Goal: Transaction & Acquisition: Purchase product/service

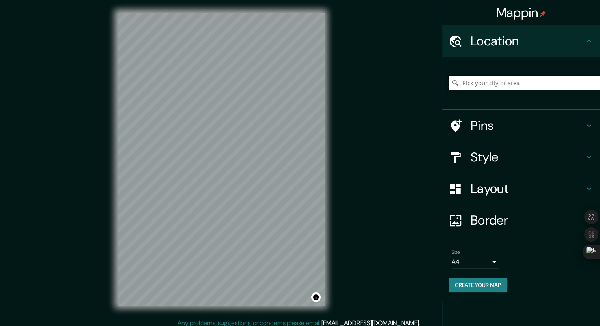
click at [498, 81] on input "Pick your city or area" at bounding box center [525, 83] width 152 height 14
type input "Floridablanca, [GEOGRAPHIC_DATA], [GEOGRAPHIC_DATA]"
click at [503, 155] on h4 "Style" at bounding box center [528, 157] width 114 height 16
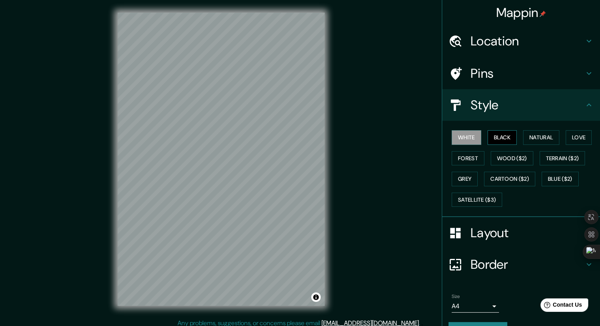
click at [497, 142] on button "Black" at bounding box center [503, 137] width 30 height 15
click at [535, 138] on button "Natural" at bounding box center [541, 137] width 36 height 15
click at [480, 74] on h4 "Pins" at bounding box center [528, 73] width 114 height 16
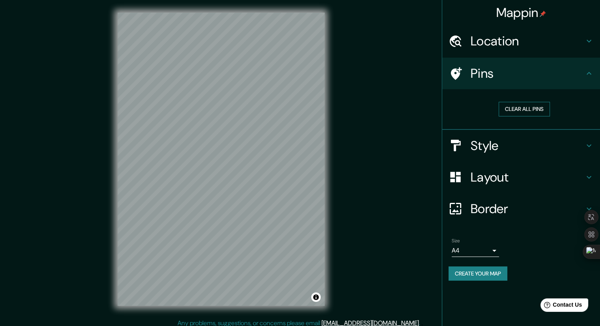
click at [515, 108] on button "Clear all pins" at bounding box center [524, 109] width 51 height 15
click at [518, 108] on button "Clear all pins" at bounding box center [524, 109] width 51 height 15
click at [517, 111] on button "Clear all pins" at bounding box center [524, 109] width 51 height 15
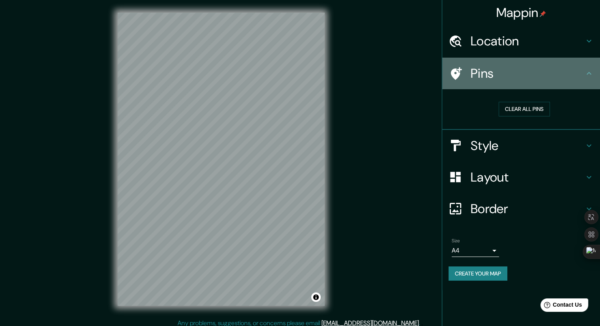
click at [486, 78] on h4 "Pins" at bounding box center [528, 73] width 114 height 16
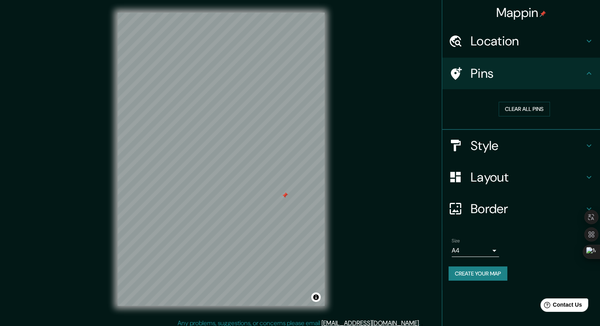
drag, startPoint x: 285, startPoint y: 186, endPoint x: 283, endPoint y: 191, distance: 5.5
click at [283, 192] on div at bounding box center [285, 195] width 6 height 6
drag, startPoint x: 282, startPoint y: 193, endPoint x: 284, endPoint y: 199, distance: 6.9
click at [284, 198] on div at bounding box center [284, 195] width 6 height 6
click at [511, 100] on div "Clear all pins" at bounding box center [525, 108] width 152 height 27
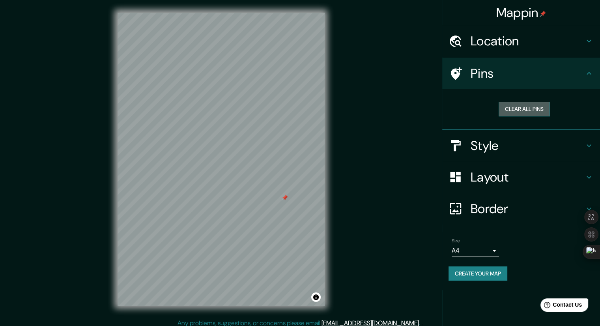
click at [511, 108] on button "Clear all pins" at bounding box center [524, 109] width 51 height 15
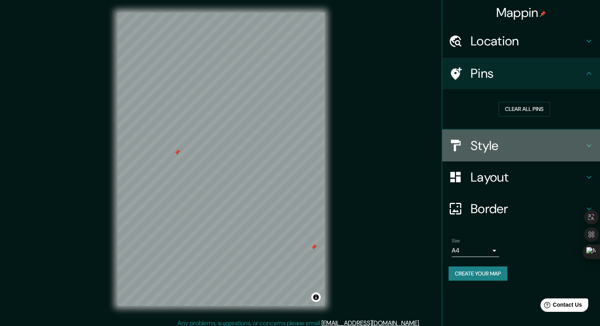
click at [519, 148] on h4 "Style" at bounding box center [528, 146] width 114 height 16
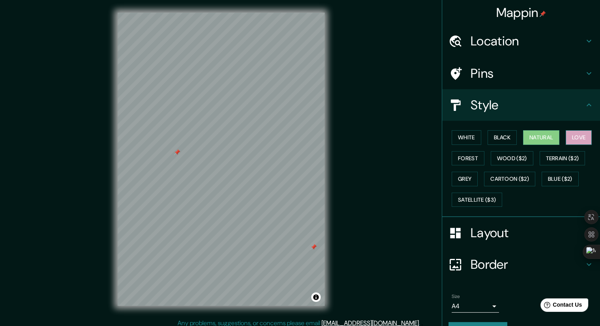
click at [573, 136] on button "Love" at bounding box center [579, 137] width 26 height 15
click at [455, 158] on button "Forest" at bounding box center [468, 158] width 33 height 15
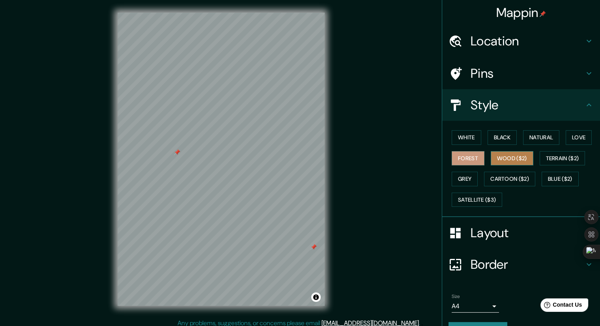
click at [508, 159] on button "Wood ($2)" at bounding box center [512, 158] width 43 height 15
click at [460, 135] on button "White" at bounding box center [467, 137] width 30 height 15
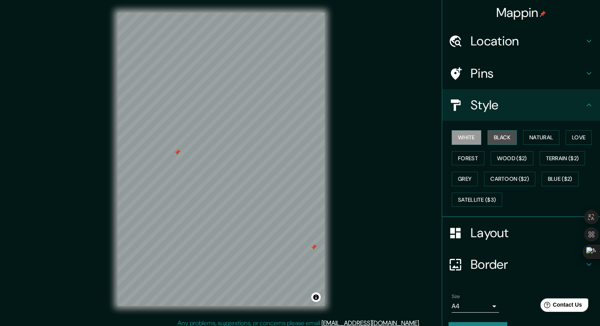
click at [505, 138] on button "Black" at bounding box center [503, 137] width 30 height 15
click at [468, 139] on button "White" at bounding box center [467, 137] width 30 height 15
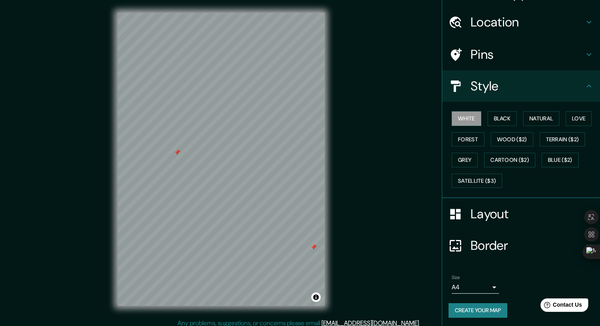
click at [485, 309] on button "Create your map" at bounding box center [478, 310] width 59 height 15
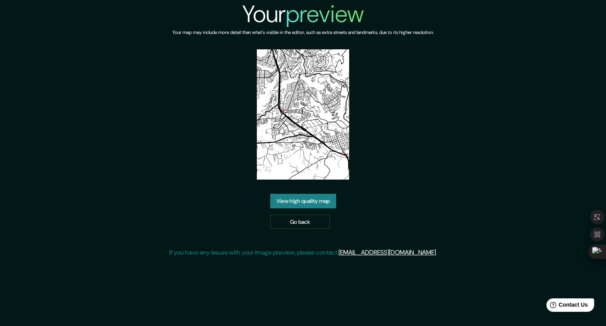
click at [313, 205] on link "View high quality map" at bounding box center [303, 201] width 66 height 15
